Goal: Find specific page/section: Find specific page/section

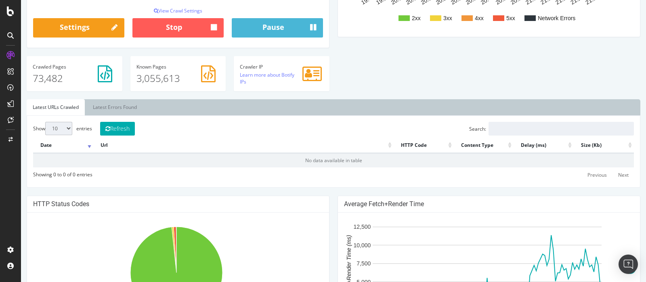
scroll to position [202, 0]
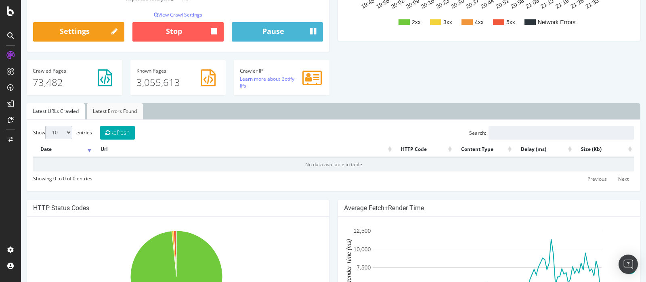
click at [110, 109] on link "Latest Errors Found" at bounding box center [115, 111] width 56 height 16
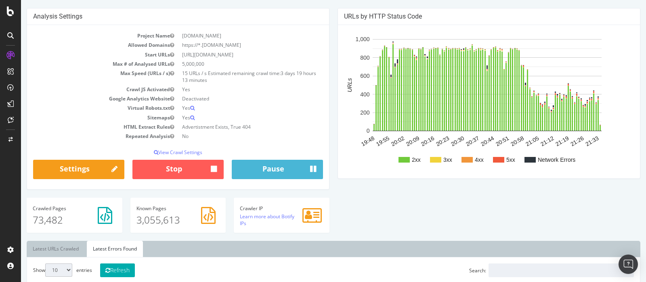
scroll to position [0, 0]
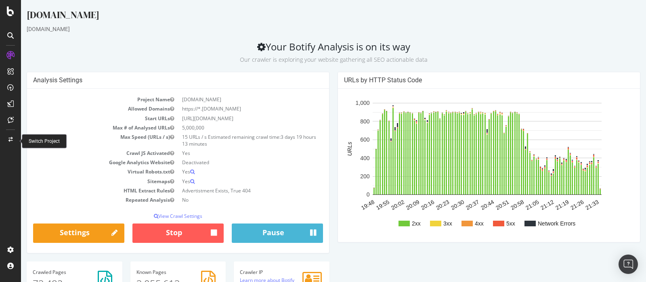
click at [12, 139] on icon at bounding box center [10, 139] width 4 height 5
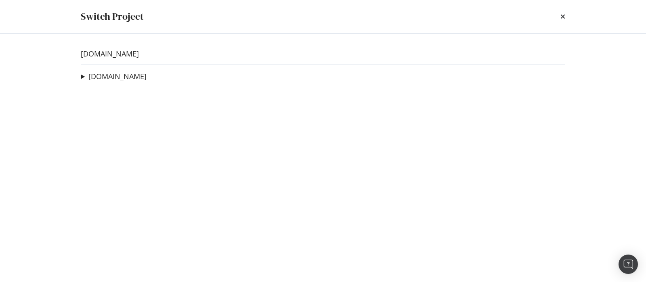
click at [130, 52] on link "[DOMAIN_NAME]" at bounding box center [110, 54] width 58 height 8
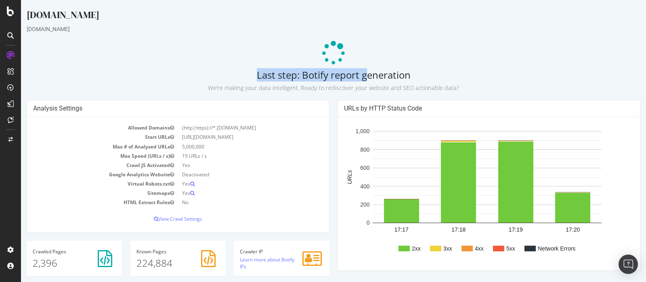
drag, startPoint x: 342, startPoint y: 66, endPoint x: 249, endPoint y: 61, distance: 93.0
click at [495, 61] on p at bounding box center [334, 53] width 614 height 24
